Goal: Task Accomplishment & Management: Manage account settings

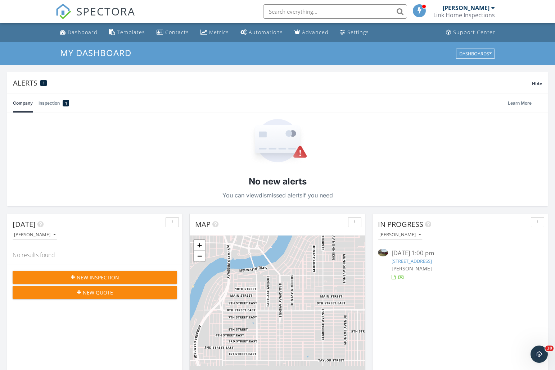
click at [381, 254] on img at bounding box center [383, 253] width 10 height 8
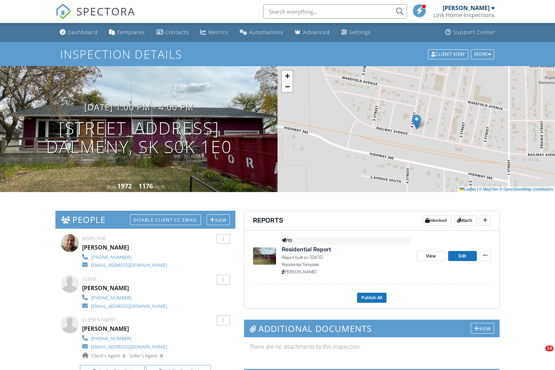
click at [258, 255] on img at bounding box center [264, 256] width 23 height 17
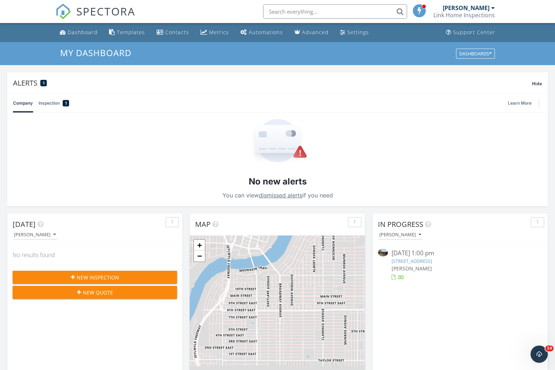
click at [381, 253] on img at bounding box center [383, 253] width 10 height 8
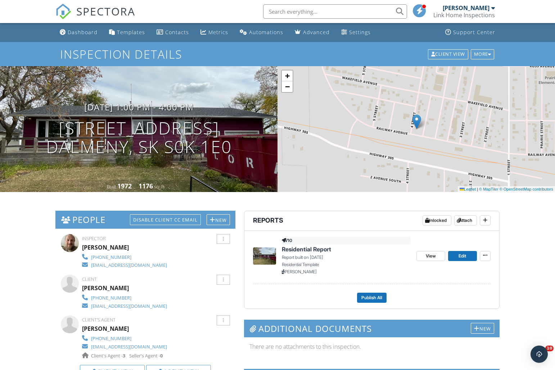
click at [267, 259] on img at bounding box center [264, 256] width 23 height 17
